Goal: Information Seeking & Learning: Understand process/instructions

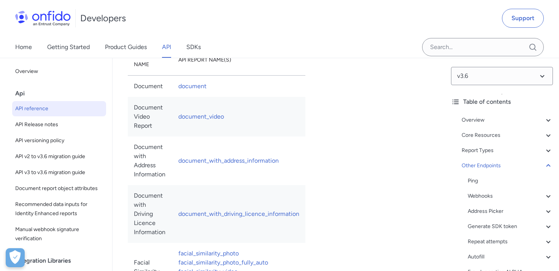
scroll to position [85546, 0]
copy td "in_progress"
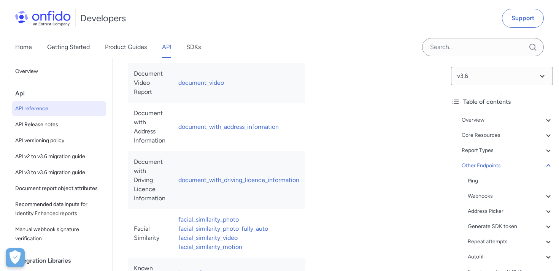
scroll to position [85584, 0]
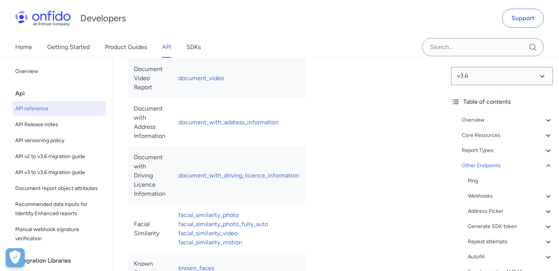
copy td "awaiting_applicant"
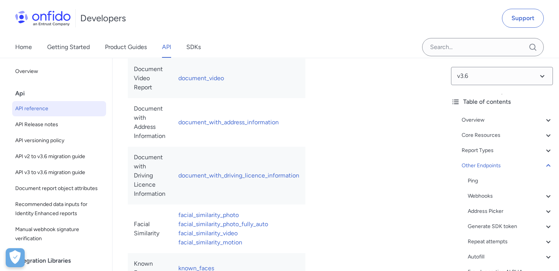
copy td "complete"
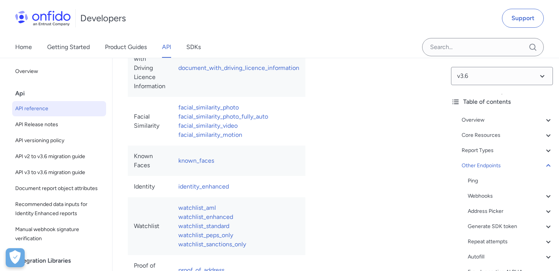
scroll to position [85689, 0]
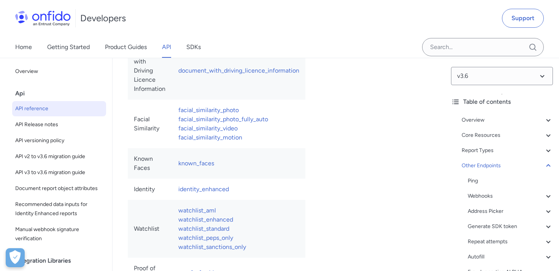
copy td "withdrawn"
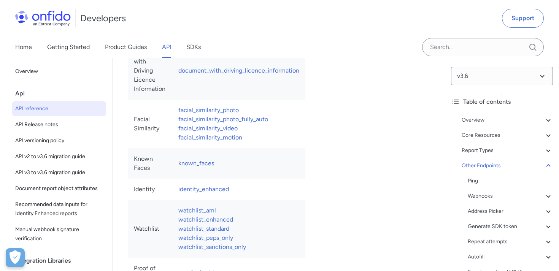
copy td "paused"
copy td "reopened"
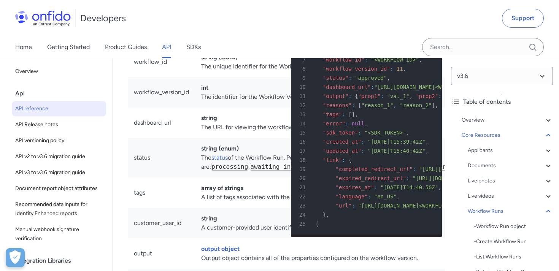
scroll to position [19632, 0]
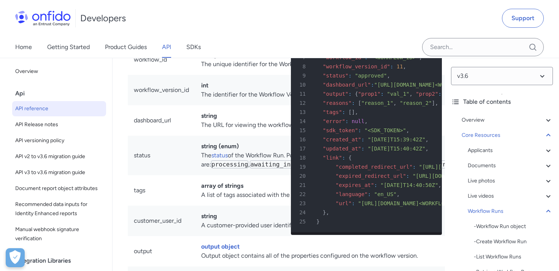
copy td "awaiting_input"
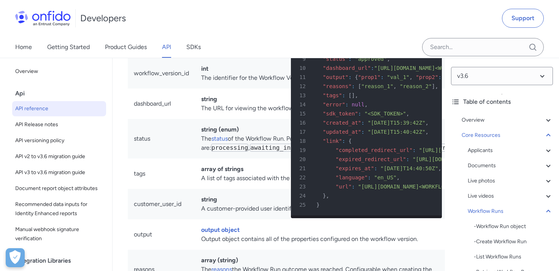
scroll to position [19648, 0]
copy td "processing"
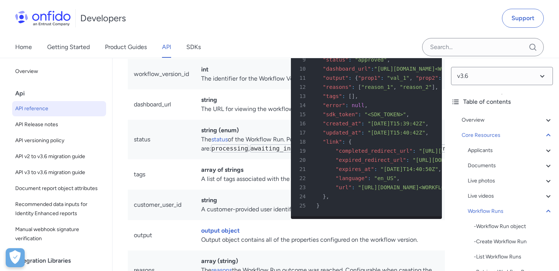
copy td "abandoned"
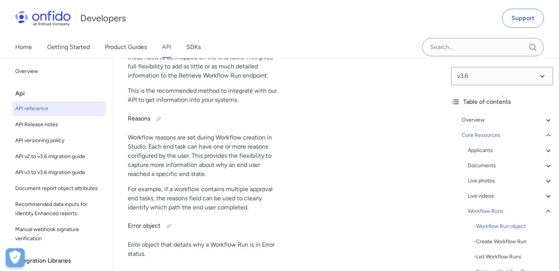
drag, startPoint x: 202, startPoint y: 116, endPoint x: 219, endPoint y: 161, distance: 47.5
copy td "processing , awaiting_input , approved , declined , review , abandoned and error"
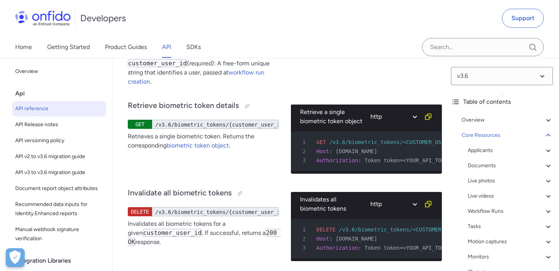
scroll to position [32154, 0]
